Goal: Task Accomplishment & Management: Use online tool/utility

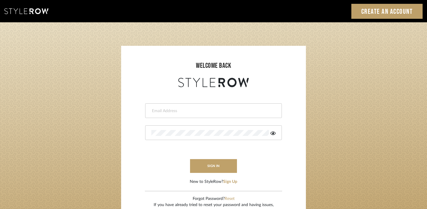
type input "[PERSON_NAME][EMAIL_ADDRESS][DOMAIN_NAME]"
click at [197, 108] on input "[PERSON_NAME][EMAIL_ADDRESS][DOMAIN_NAME]" at bounding box center [212, 111] width 123 height 6
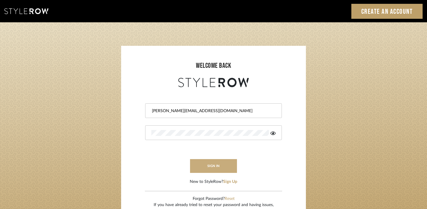
click at [211, 165] on button "sign in" at bounding box center [213, 166] width 47 height 14
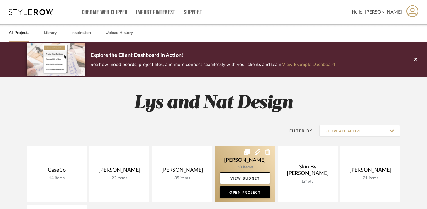
click at [238, 165] on link at bounding box center [245, 173] width 60 height 57
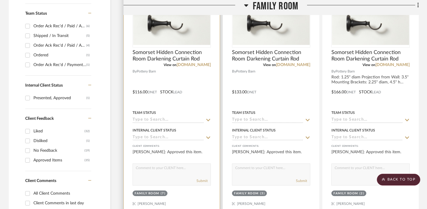
scroll to position [256, 0]
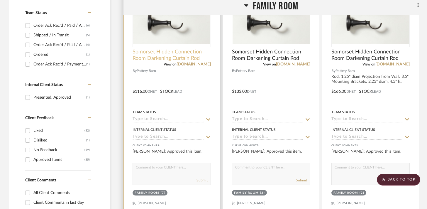
click at [185, 55] on span "Somorset Hidden Connection Room Darkening Curtain Rod" at bounding box center [171, 55] width 78 height 13
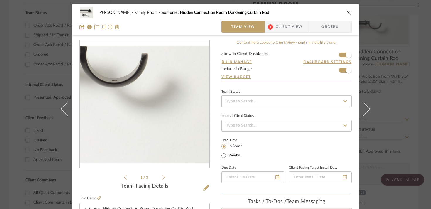
scroll to position [24, 0]
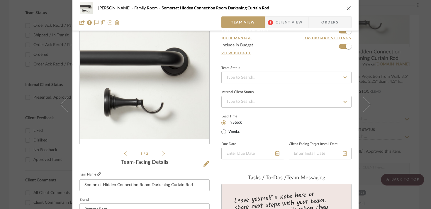
click at [97, 173] on icon at bounding box center [99, 174] width 4 height 4
